Goal: Information Seeking & Learning: Check status

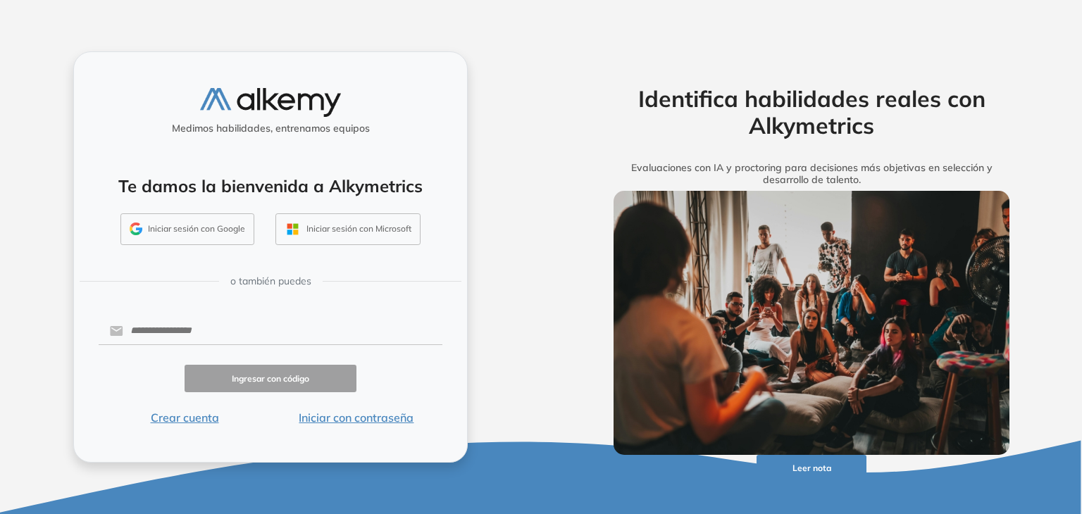
click at [461, 378] on div "Medimos habilidades, entrenamos equipos Te damos la bienvenida a Alkymetrics In…" at bounding box center [270, 256] width 394 height 411
click at [266, 333] on input "text" at bounding box center [282, 331] width 319 height 27
type input "**********"
click at [256, 325] on input "text" at bounding box center [282, 331] width 319 height 27
click at [271, 278] on span "o también puedes" at bounding box center [270, 281] width 81 height 15
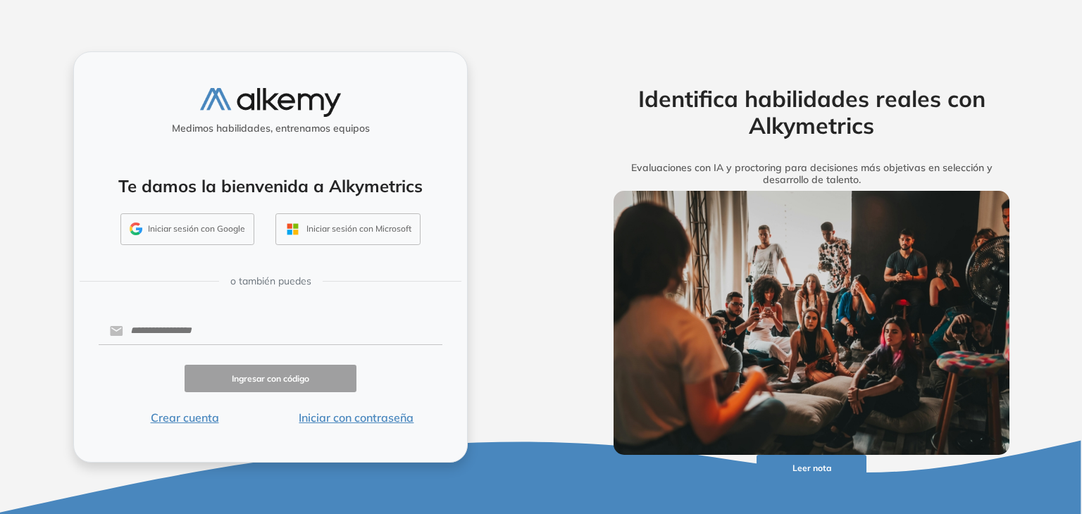
click at [337, 242] on button "Iniciar sesión con Microsoft" at bounding box center [347, 229] width 145 height 32
click at [225, 229] on button "Iniciar sesión con Google" at bounding box center [187, 229] width 134 height 32
click at [355, 419] on button "Iniciar con contraseña" at bounding box center [357, 417] width 172 height 17
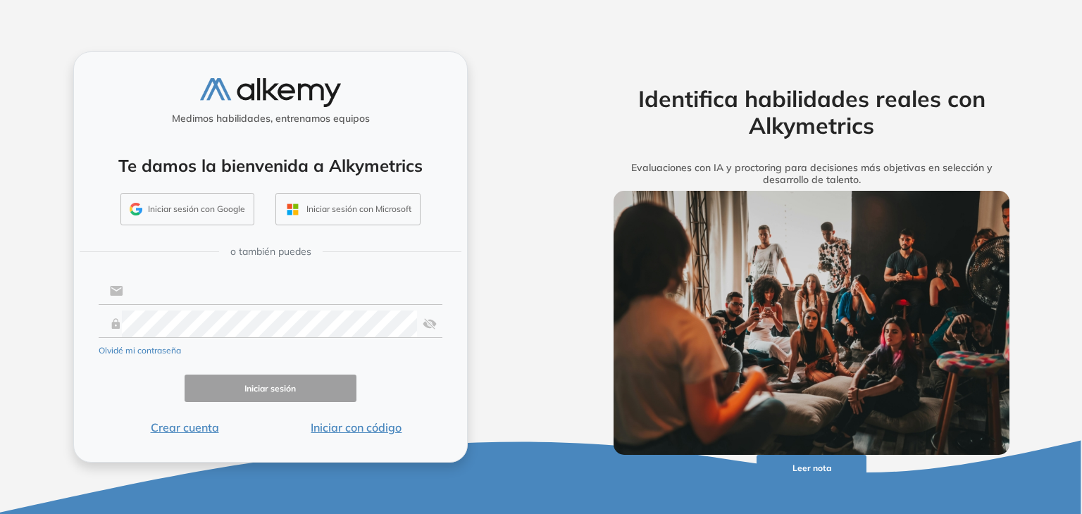
type input "**********"
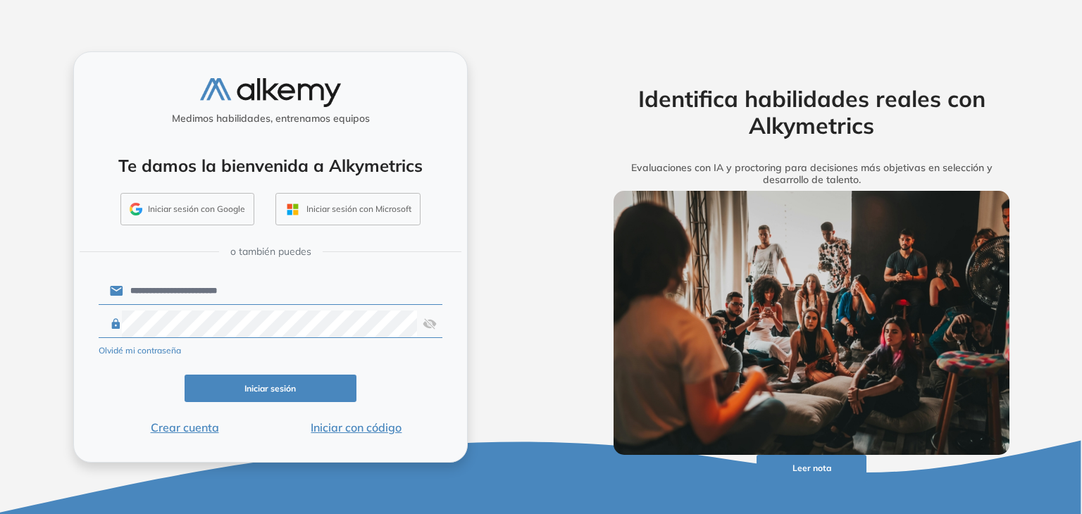
click at [296, 381] on button "Iniciar sesión" at bounding box center [271, 388] width 172 height 27
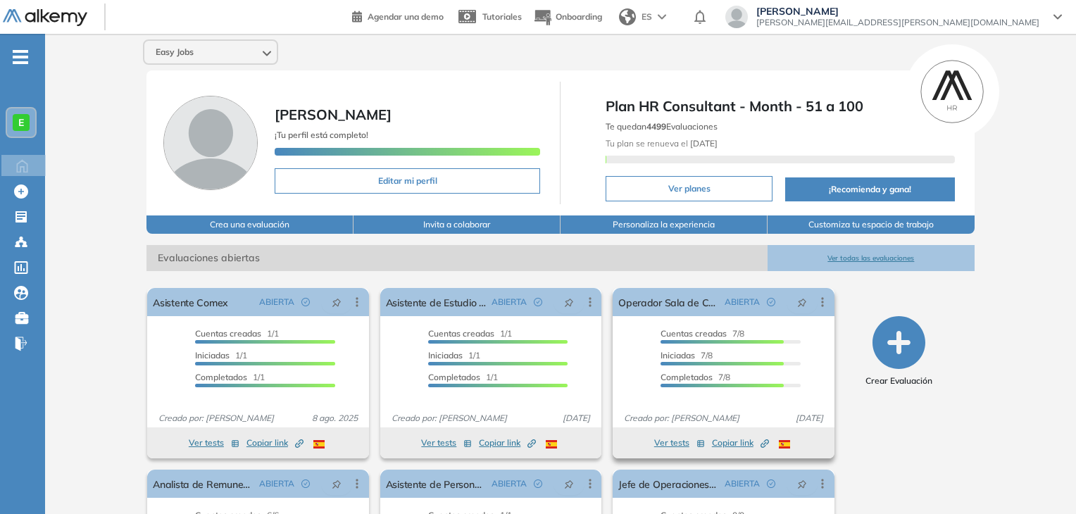
click at [687, 332] on span "Cuentas creadas" at bounding box center [694, 333] width 66 height 11
click at [676, 442] on button "Ver tests" at bounding box center [679, 443] width 51 height 17
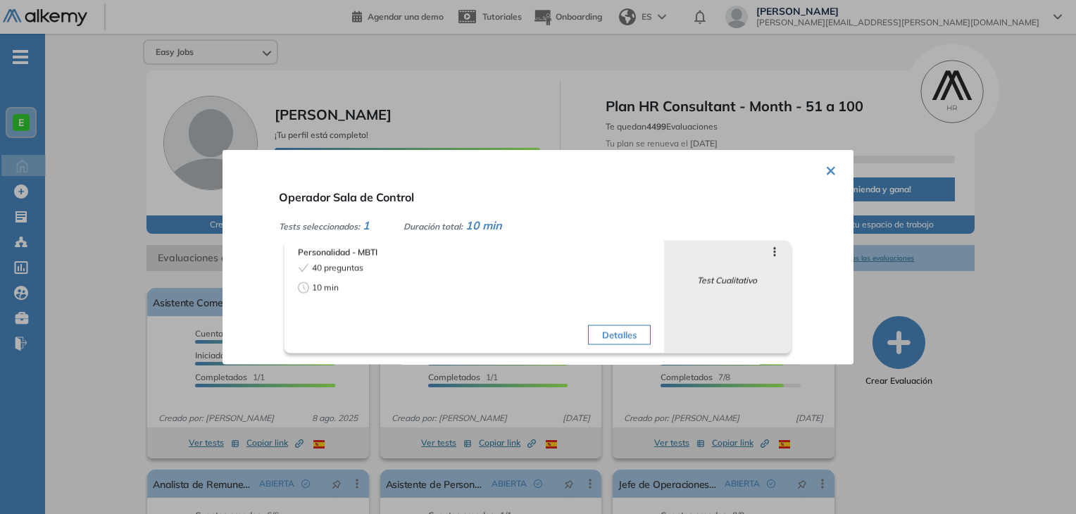
click at [341, 249] on span "Personalidad - MBTI" at bounding box center [474, 253] width 353 height 13
click at [714, 271] on div "Test Cualitativo" at bounding box center [728, 273] width 106 height 30
click at [623, 336] on button "Detalles" at bounding box center [619, 335] width 63 height 20
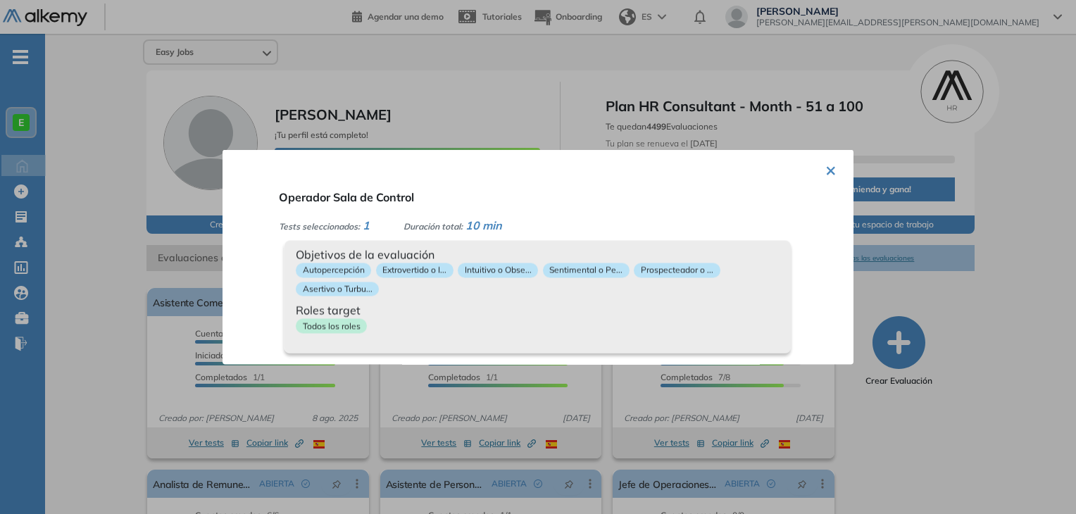
click at [826, 170] on button "×" at bounding box center [831, 169] width 11 height 27
